Goal: Register for event/course

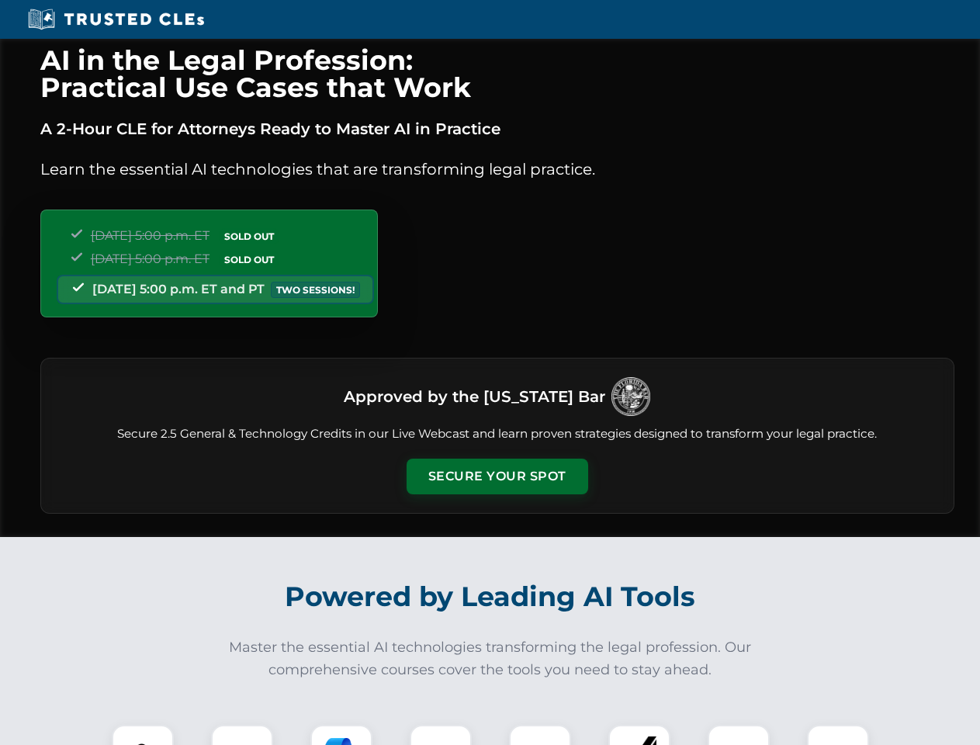
click at [497, 477] on button "Secure Your Spot" at bounding box center [498, 477] width 182 height 36
click at [143, 735] on img at bounding box center [142, 755] width 45 height 45
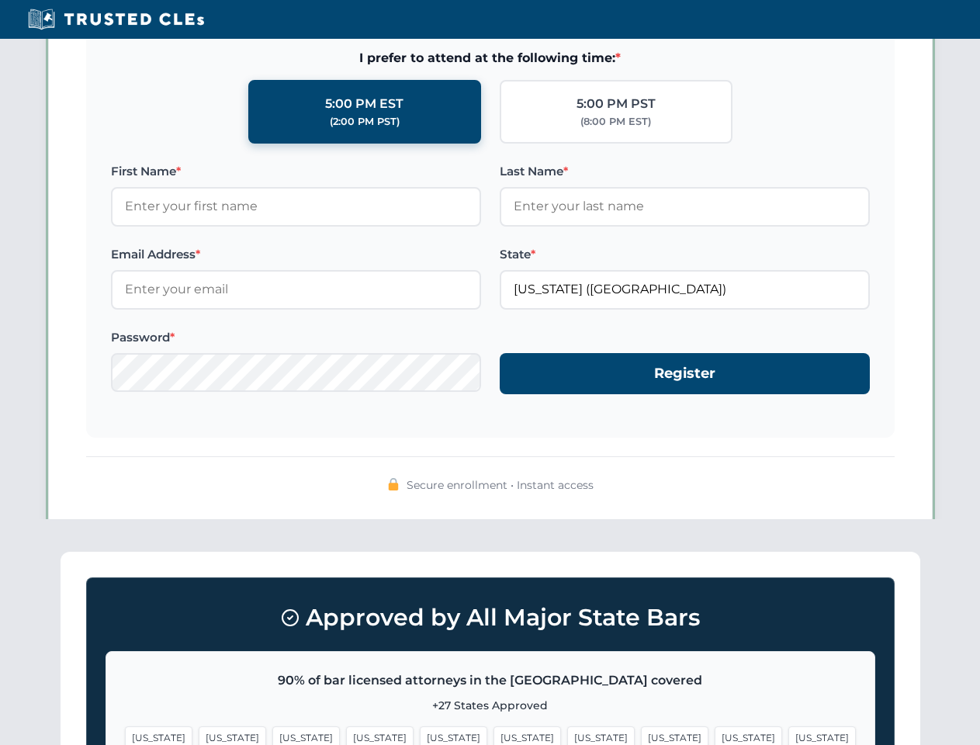
click at [567, 735] on span "[US_STATE]" at bounding box center [601, 737] width 68 height 23
click at [715, 735] on span "[US_STATE]" at bounding box center [749, 737] width 68 height 23
